Goal: Task Accomplishment & Management: Use online tool/utility

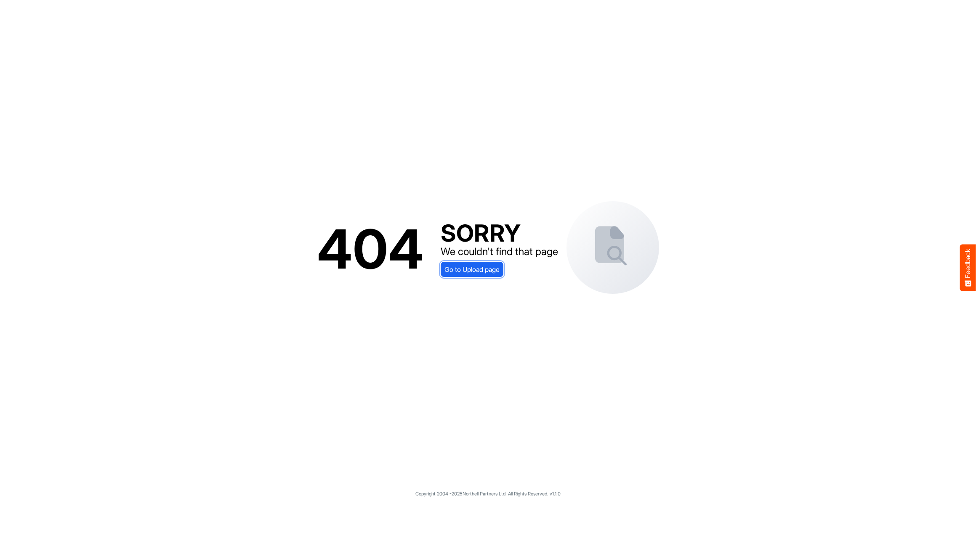
click at [476, 273] on span "Go to Upload page" at bounding box center [471, 269] width 55 height 11
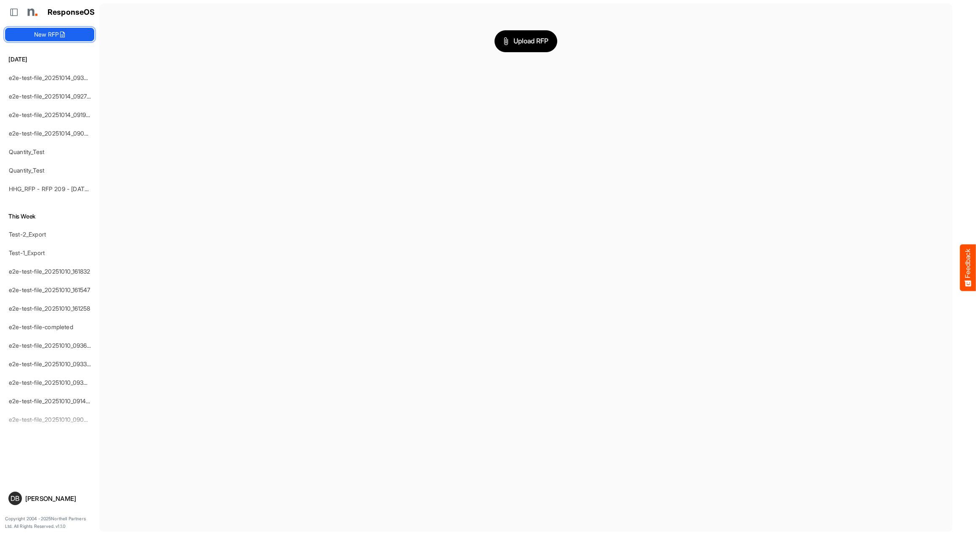
click at [64, 35] on icon at bounding box center [62, 34] width 7 height 7
click at [530, 47] on button "Upload RFP" at bounding box center [525, 41] width 63 height 22
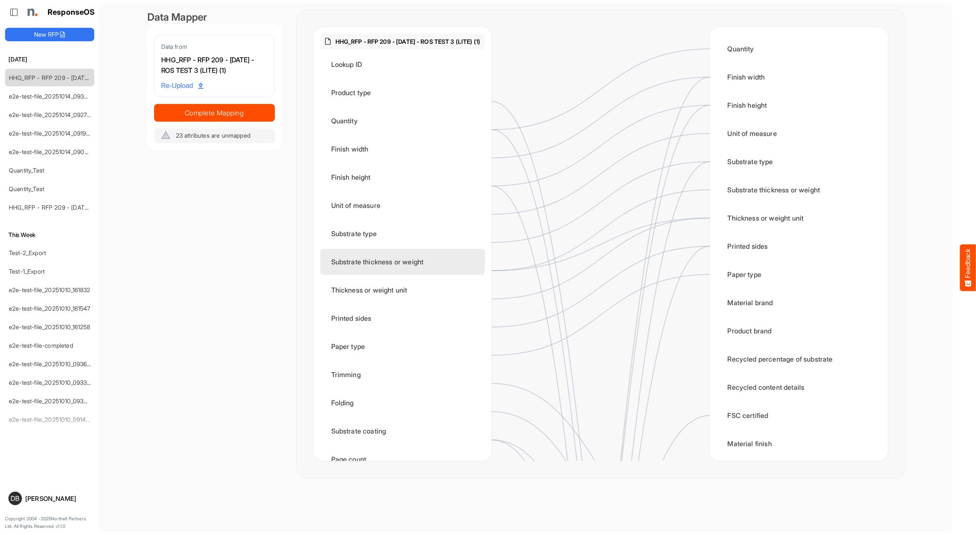
click at [423, 270] on div "Substrate thickness or weight" at bounding box center [402, 262] width 165 height 26
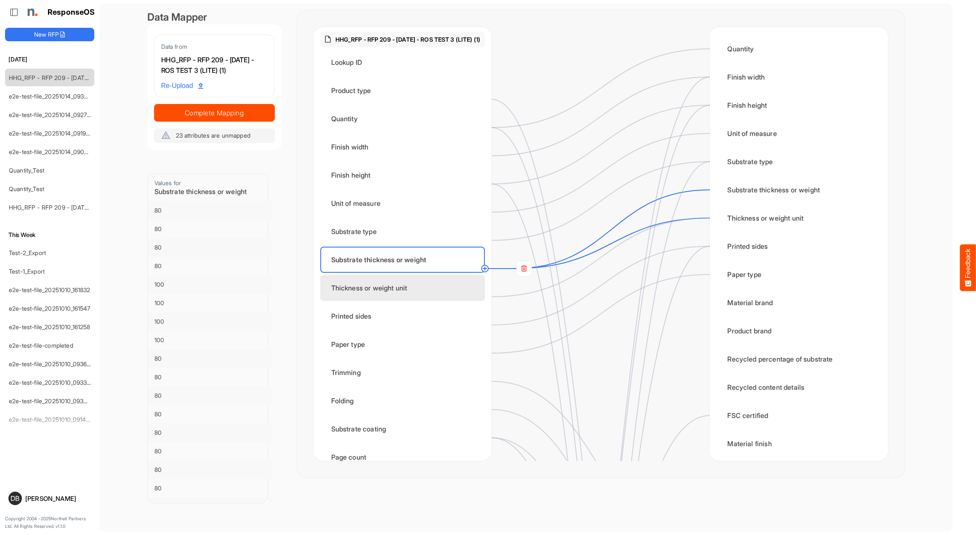
click at [424, 295] on div "Thickness or weight unit" at bounding box center [402, 288] width 165 height 26
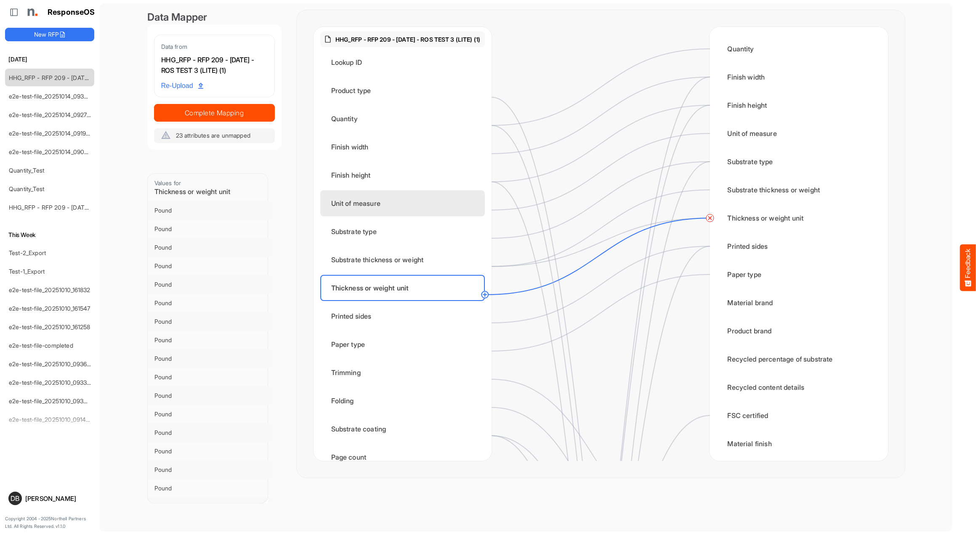
scroll to position [5, 0]
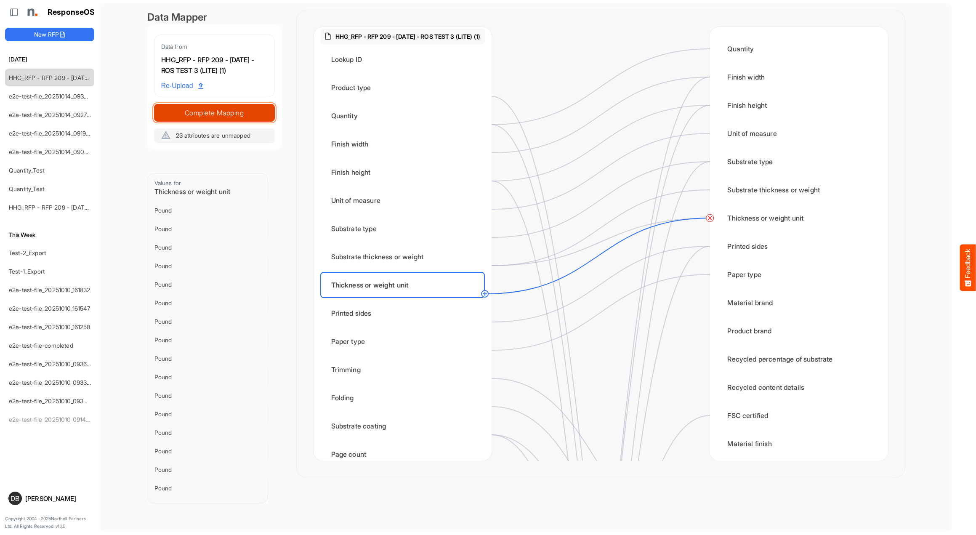
click at [247, 119] on span "Complete Mapping" at bounding box center [214, 113] width 120 height 12
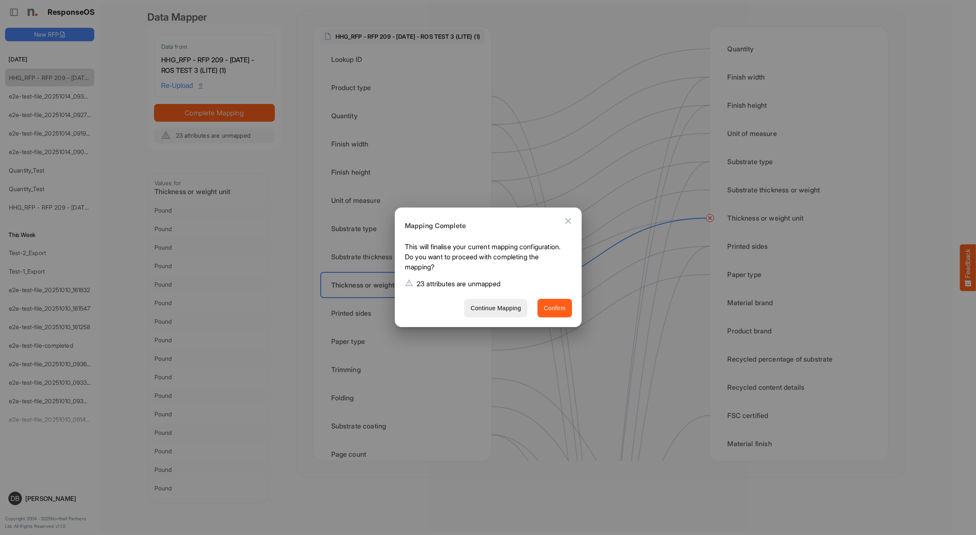
click at [563, 308] on span "Confirm" at bounding box center [555, 308] width 22 height 11
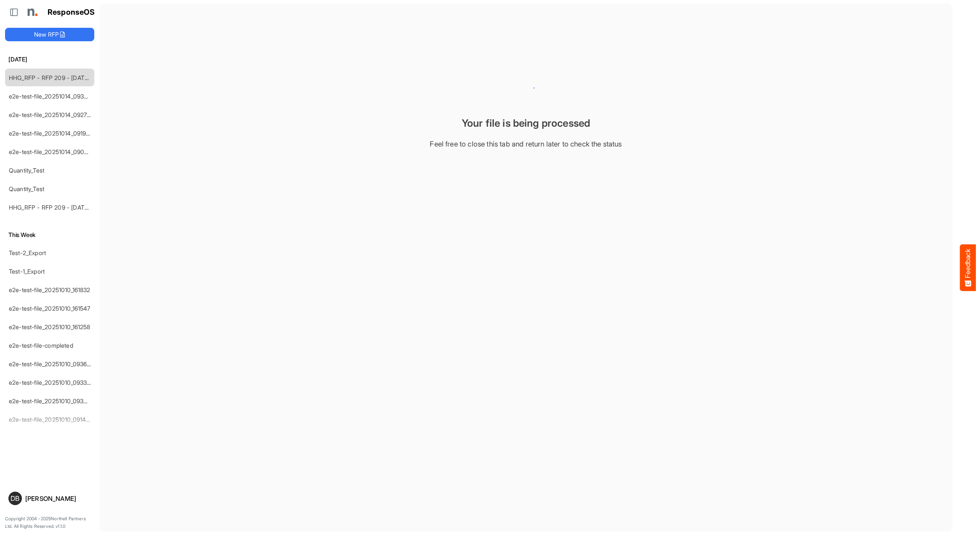
scroll to position [0, 0]
click at [397, 100] on div "Your file is being processed Feel free to close this tab and return later to ch…" at bounding box center [525, 113] width 757 height 72
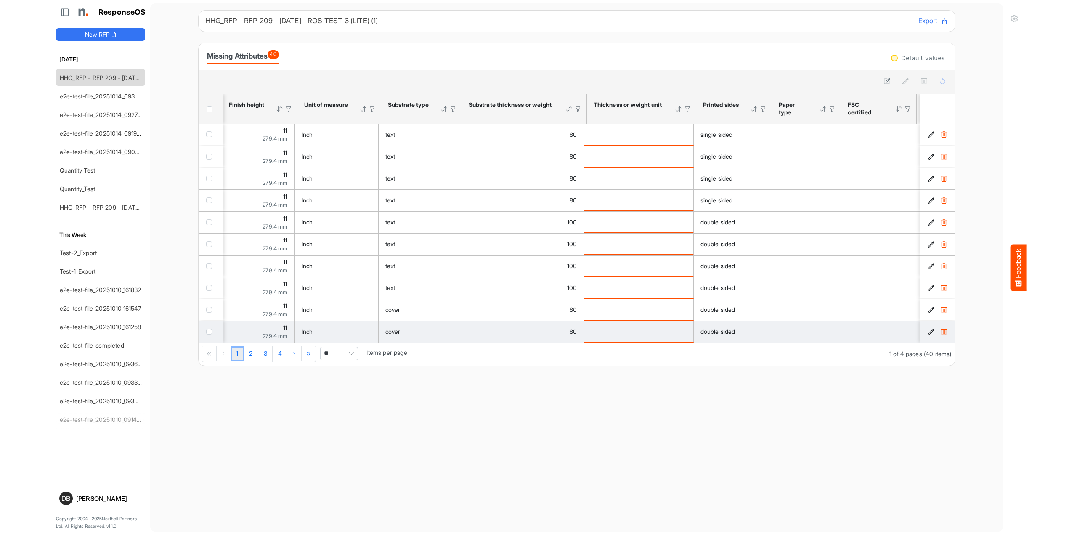
scroll to position [0, 139]
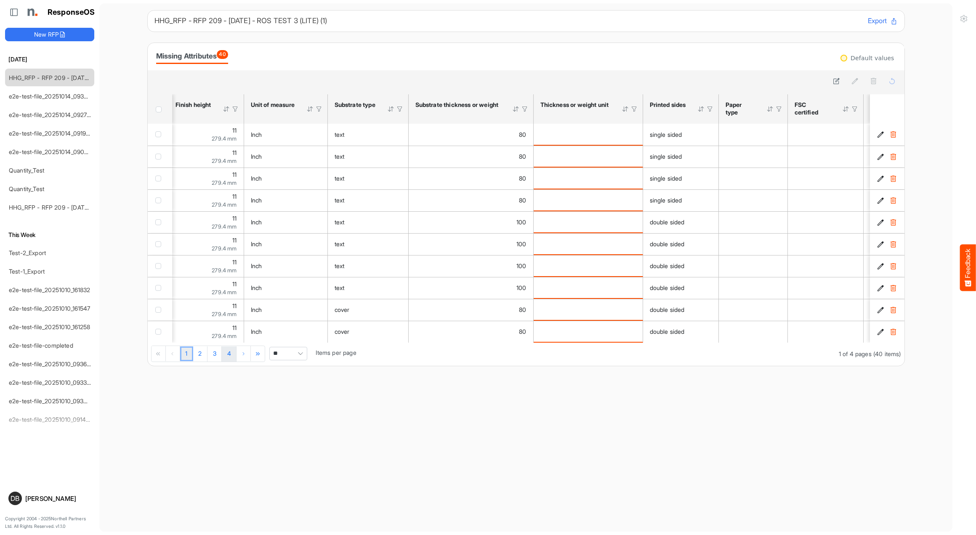
click at [231, 358] on link "4" at bounding box center [229, 353] width 15 height 15
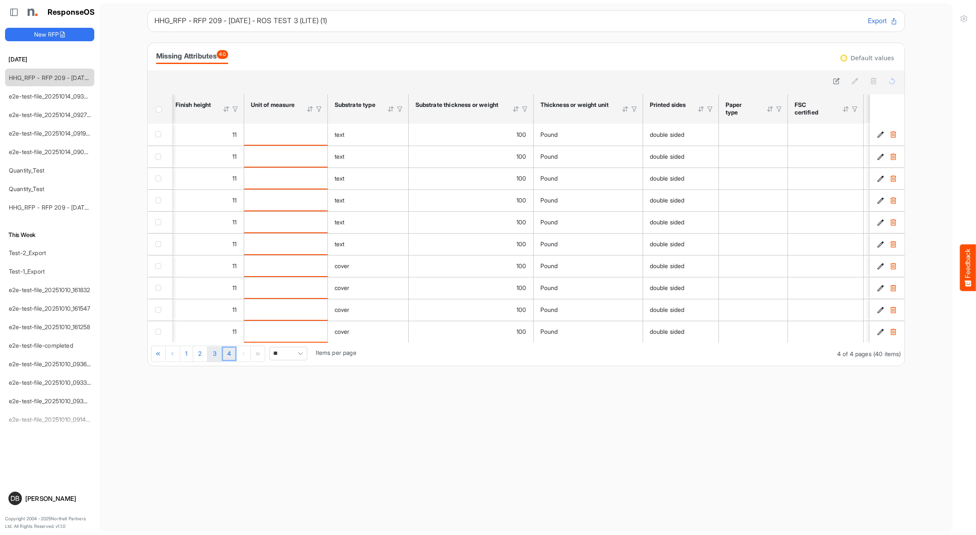
click at [215, 358] on link "3" at bounding box center [214, 353] width 14 height 15
click at [199, 358] on link "2" at bounding box center [200, 353] width 14 height 15
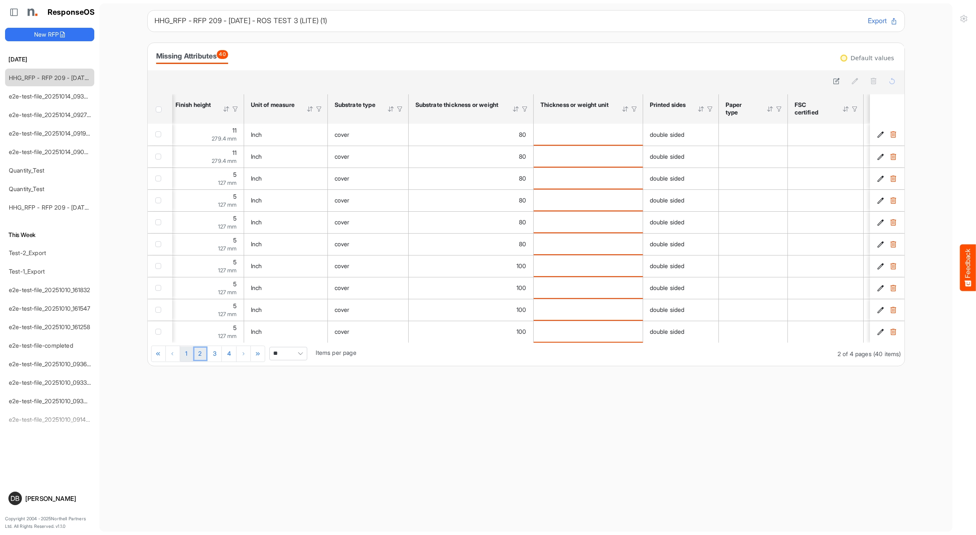
click at [185, 358] on link "1" at bounding box center [186, 353] width 13 height 15
click at [62, 34] on icon at bounding box center [62, 34] width 7 height 7
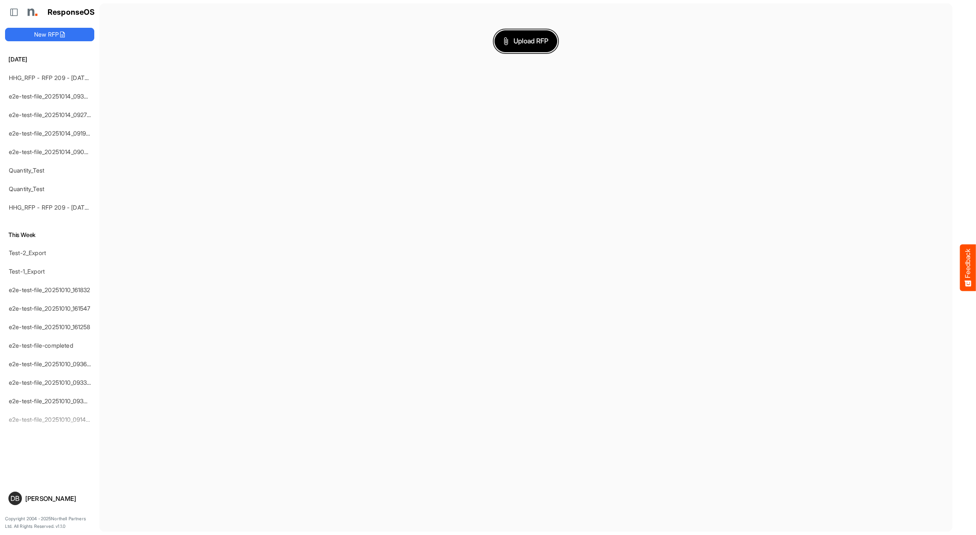
click at [544, 36] on span "Upload RFP" at bounding box center [525, 41] width 45 height 11
